Goal: Find specific page/section: Find specific page/section

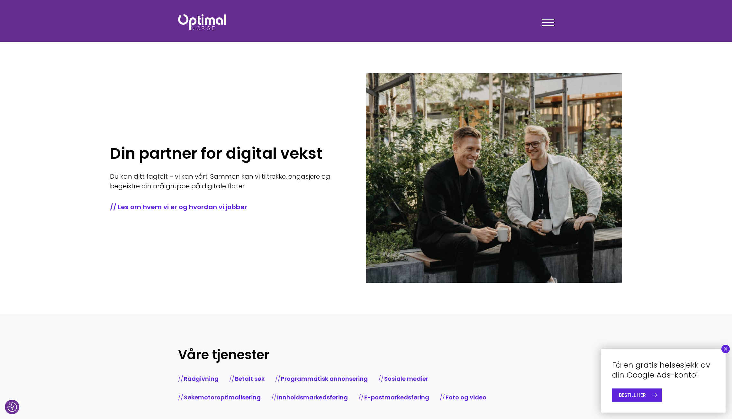
click at [724, 348] on button "×" at bounding box center [725, 349] width 8 height 8
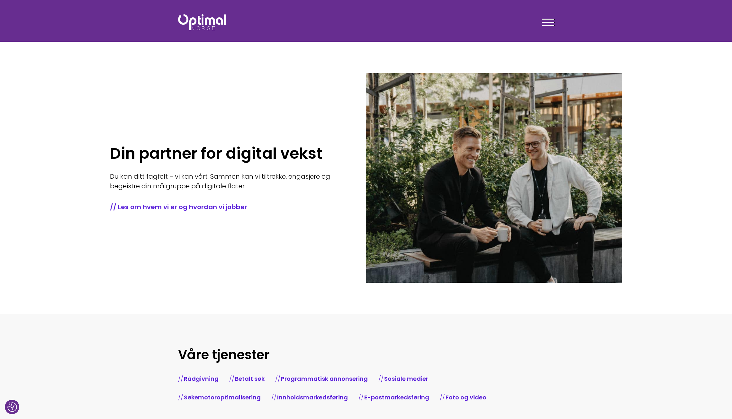
click at [548, 24] on div at bounding box center [547, 23] width 13 height 16
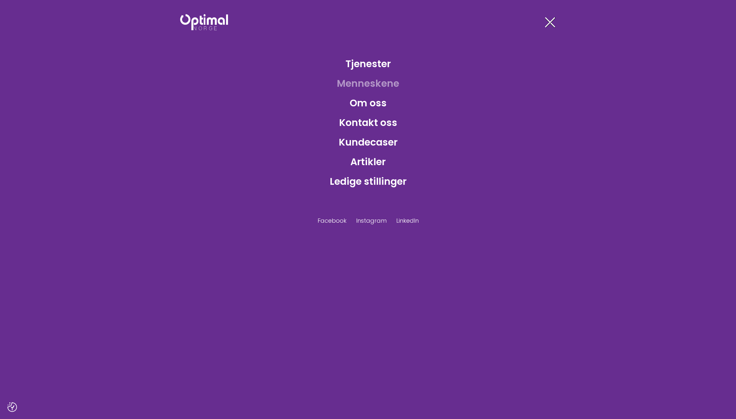
click at [369, 85] on link "Menneskene" at bounding box center [368, 83] width 73 height 21
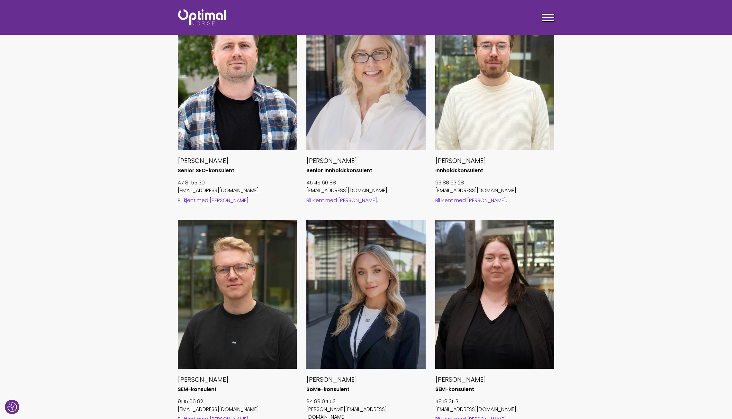
scroll to position [476, 0]
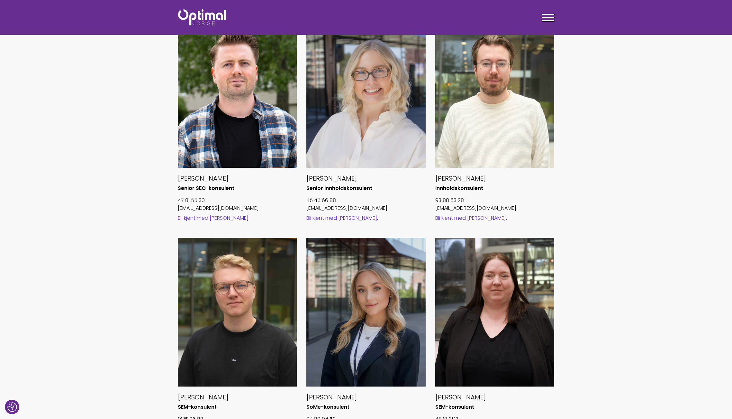
drag, startPoint x: 670, startPoint y: 55, endPoint x: 668, endPoint y: 60, distance: 5.1
click at [669, 58] on section "Alle Spesialister Rådgivere [PERSON_NAME] Byråleder / Partner 93 61 61 72 [EMAI…" at bounding box center [366, 134] width 732 height 731
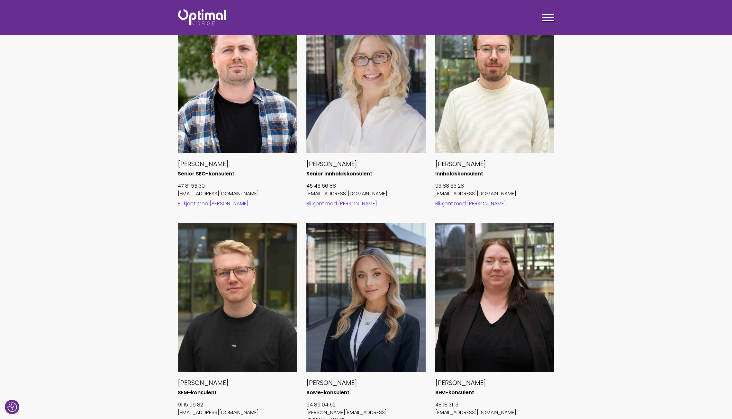
scroll to position [489, 0]
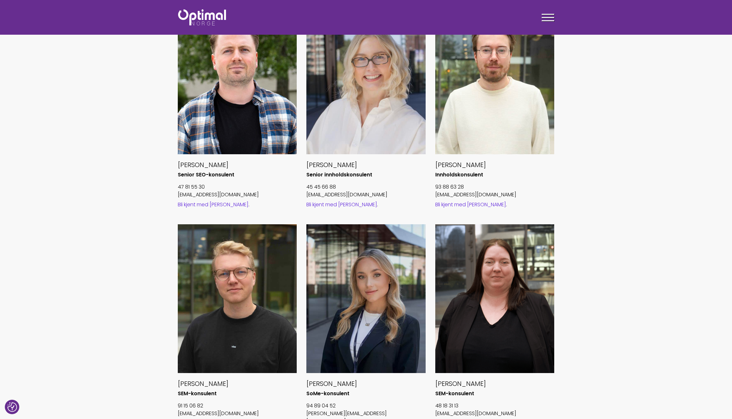
click at [731, 177] on section "Alle Spesialister Rådgivere [PERSON_NAME] Byråleder / Partner 93 61 61 72 [EMAI…" at bounding box center [366, 121] width 732 height 731
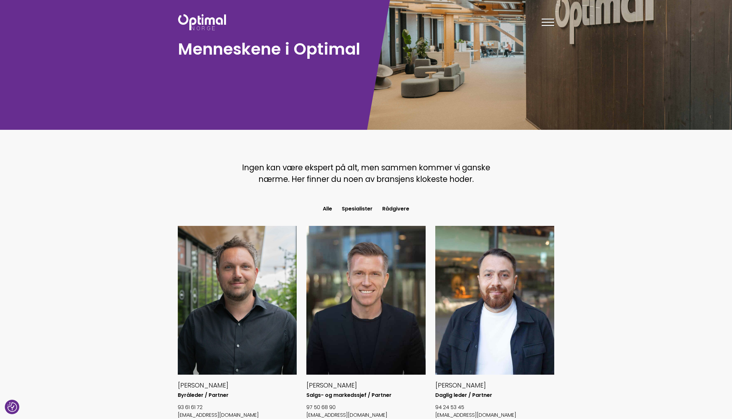
scroll to position [0, 0]
